Goal: Task Accomplishment & Management: Use online tool/utility

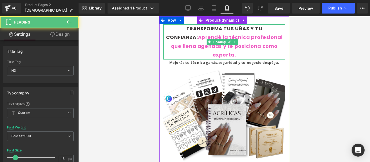
drag, startPoint x: 196, startPoint y: 38, endPoint x: 184, endPoint y: 28, distance: 15.4
click at [184, 28] on span "TRANSFORMA TUS UÑAS Y TU CONFIANZA:" at bounding box center [214, 32] width 96 height 15
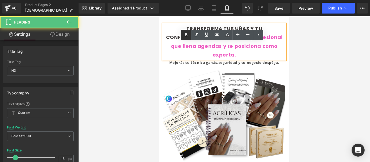
drag, startPoint x: 206, startPoint y: 34, endPoint x: 188, endPoint y: 35, distance: 18.2
click at [206, 34] on icon at bounding box center [206, 35] width 3 height 4
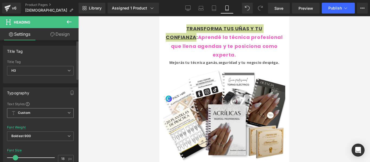
click at [58, 112] on span "Custom Setup Global Style" at bounding box center [40, 113] width 67 height 10
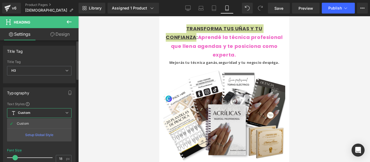
click at [58, 112] on span "Custom Setup Global Style" at bounding box center [39, 113] width 65 height 10
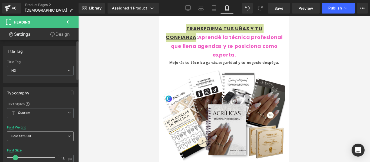
click at [58, 136] on span "Boldest 900" at bounding box center [40, 136] width 67 height 9
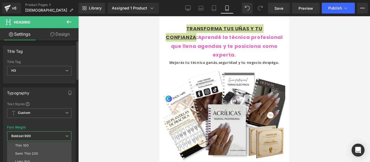
click at [71, 126] on div "Font Weight Boldest 900 Thin 100 Semi Thin 200 Light 300 Regular 400 Medium 500…" at bounding box center [39, 137] width 65 height 22
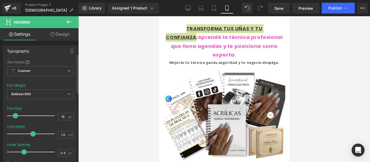
scroll to position [42, 0]
click at [68, 91] on span "Boldest 900" at bounding box center [40, 93] width 67 height 9
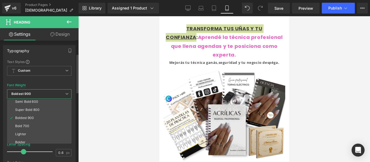
scroll to position [45, 0]
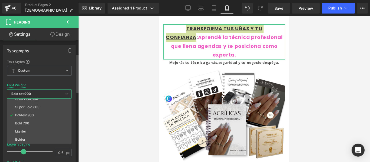
click at [67, 82] on div at bounding box center [39, 81] width 65 height 4
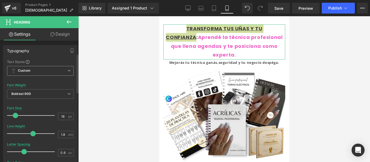
scroll to position [0, 0]
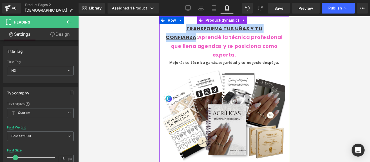
click at [165, 55] on div "TRANSFORMA TUS UÑAS Y TU CONFIANZA : Aprendé la técnica profesional que llena a…" at bounding box center [224, 41] width 122 height 35
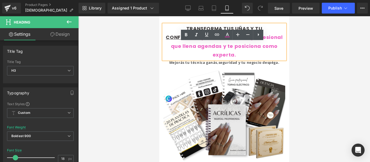
click at [237, 57] on div "TRANSFORMA TUS UÑAS Y TU CONFIANZA : Aprendé la técnica profesional que llena a…" at bounding box center [224, 41] width 122 height 35
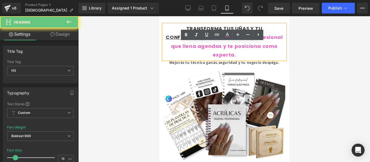
click at [237, 57] on div "TRANSFORMA TUS UÑAS Y TU CONFIANZA : Aprendé la técnica profesional que llena a…" at bounding box center [224, 41] width 122 height 35
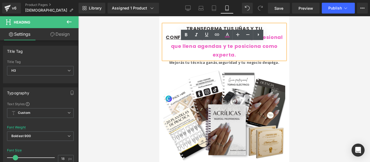
click at [299, 76] on div at bounding box center [224, 89] width 292 height 146
